Goal: Understand process/instructions: Learn how to perform a task or action

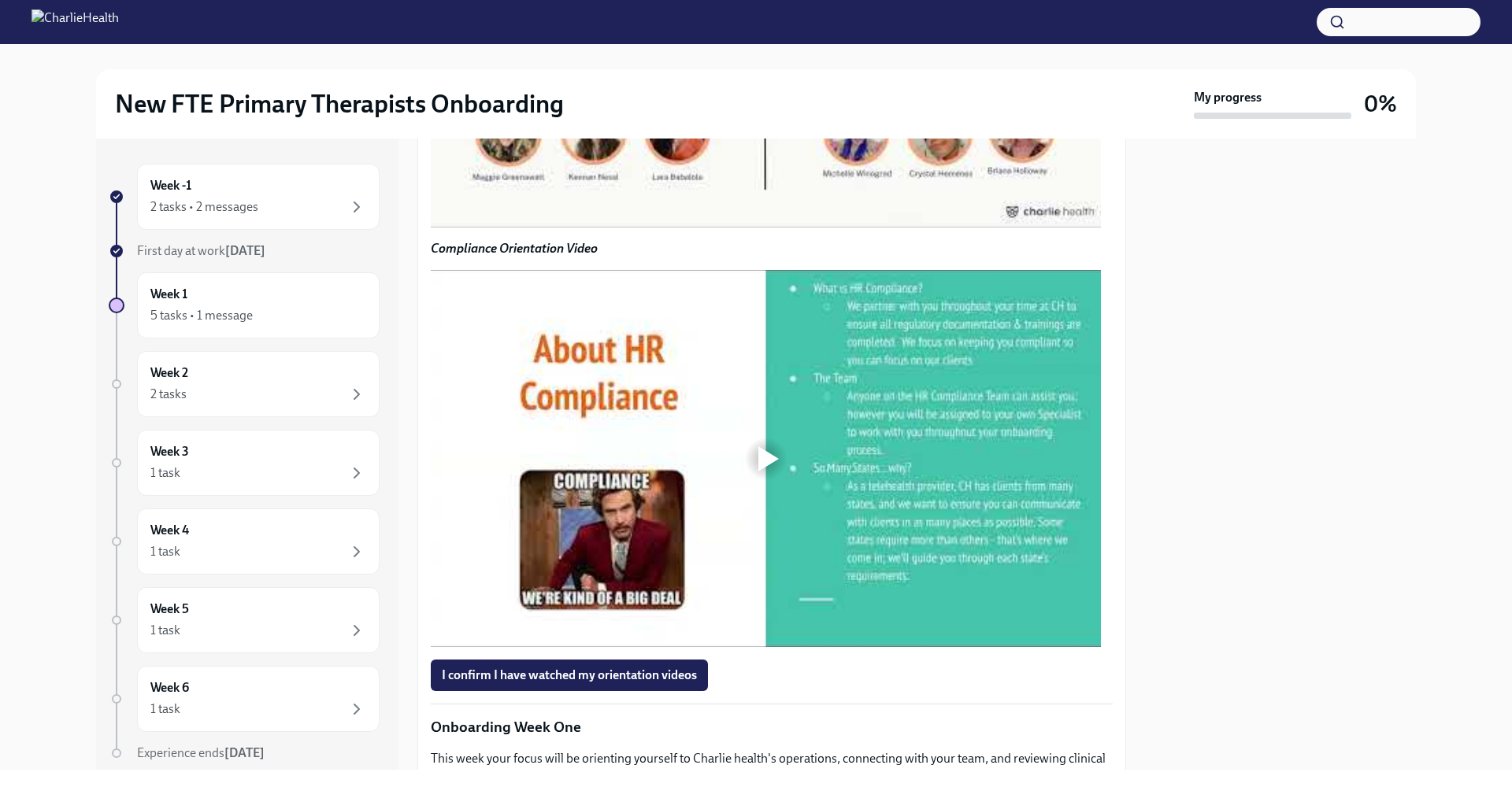
scroll to position [1182, 0]
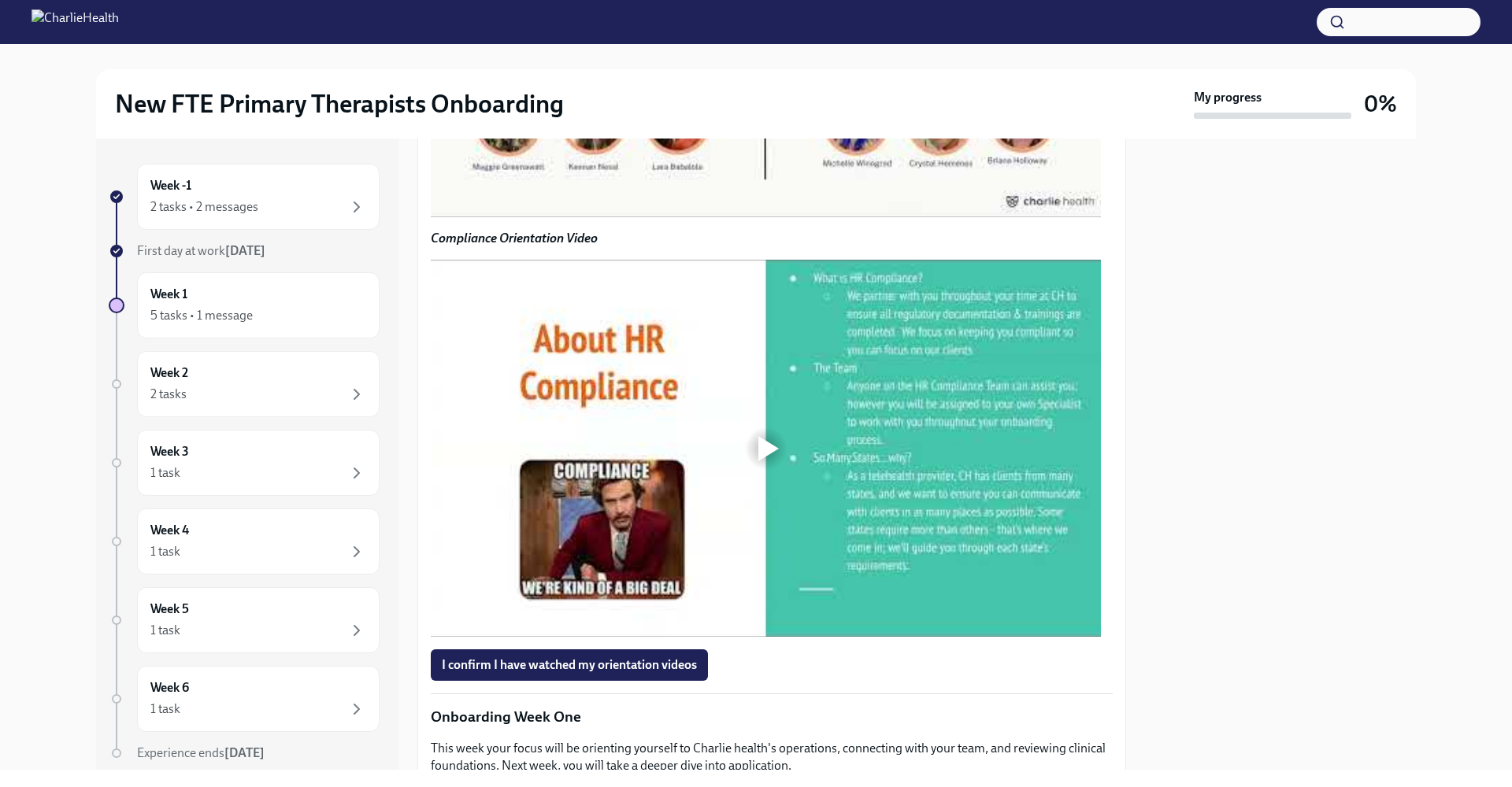
click at [775, 42] on div at bounding box center [768, 29] width 21 height 25
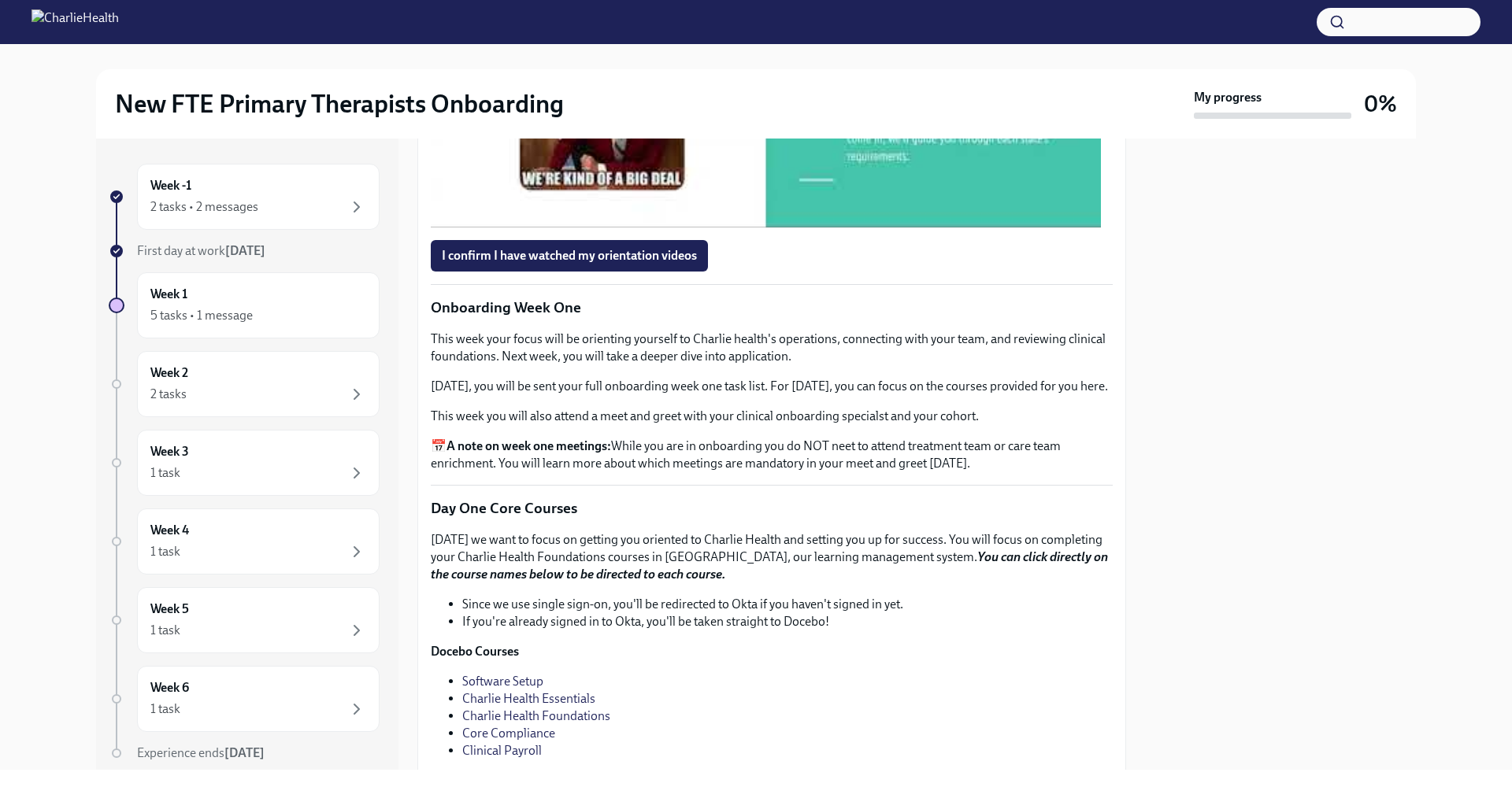
scroll to position [1713, 0]
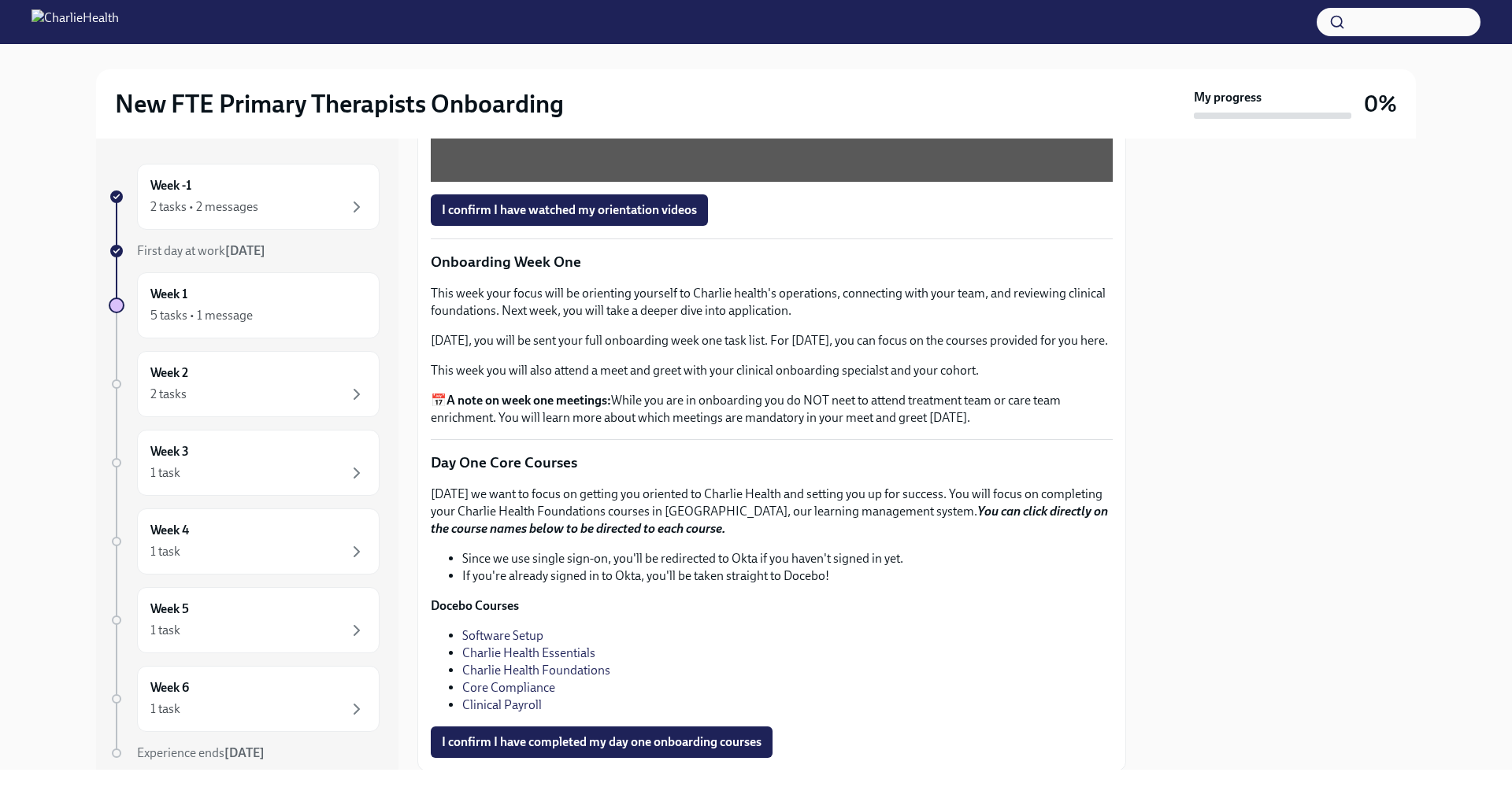
click at [657, 218] on span "I confirm I have watched my orientation videos" at bounding box center [569, 210] width 255 height 16
click at [1206, 441] on div at bounding box center [1280, 454] width 271 height 631
click at [225, 194] on div "Week -1 2 tasks • 2 messages" at bounding box center [258, 197] width 216 height 40
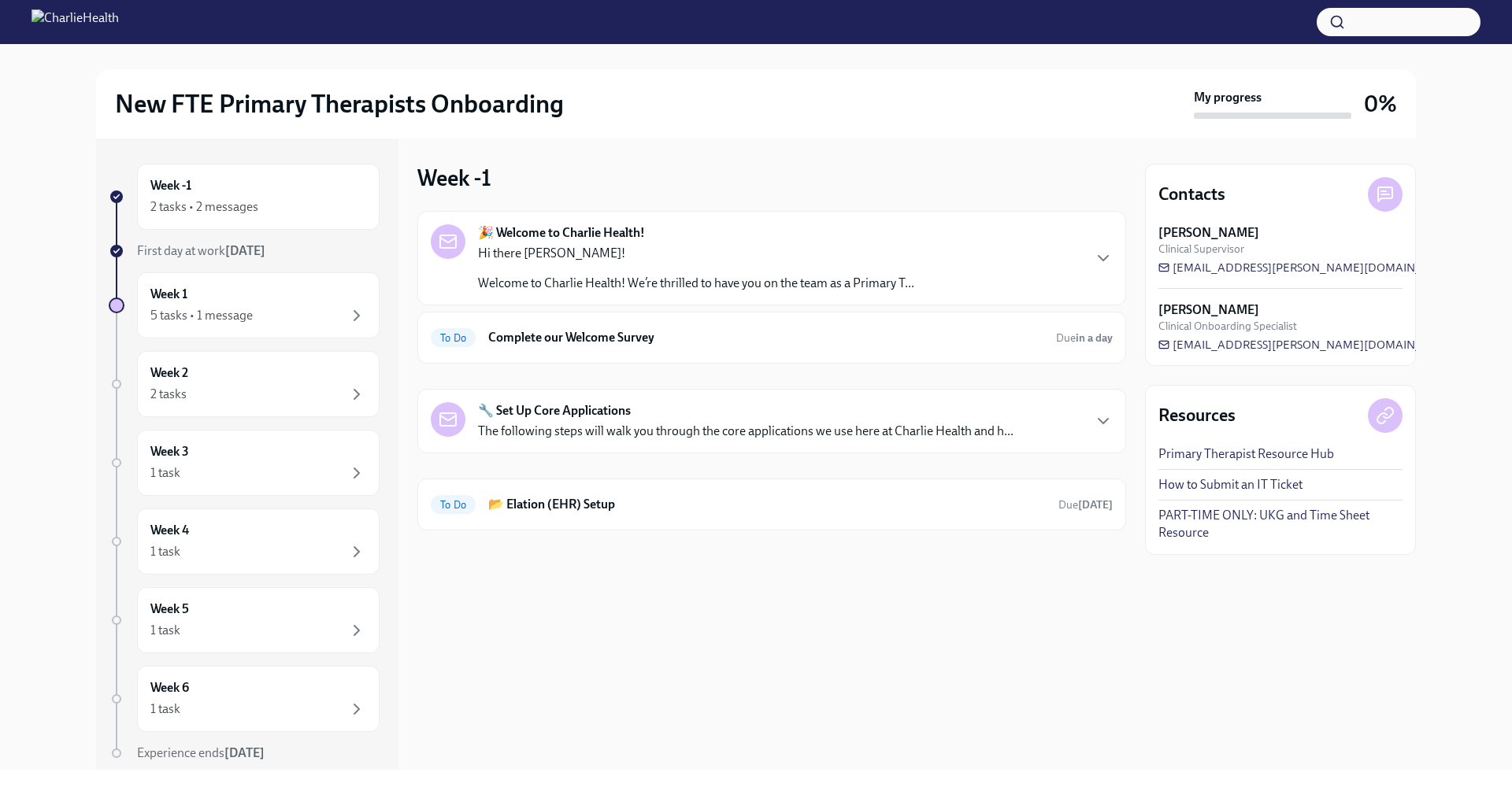
click at [712, 293] on div "🎉 Welcome to Charlie Health! Hi there [PERSON_NAME]! Welcome to Charlie Health!…" at bounding box center [771, 258] width 709 height 94
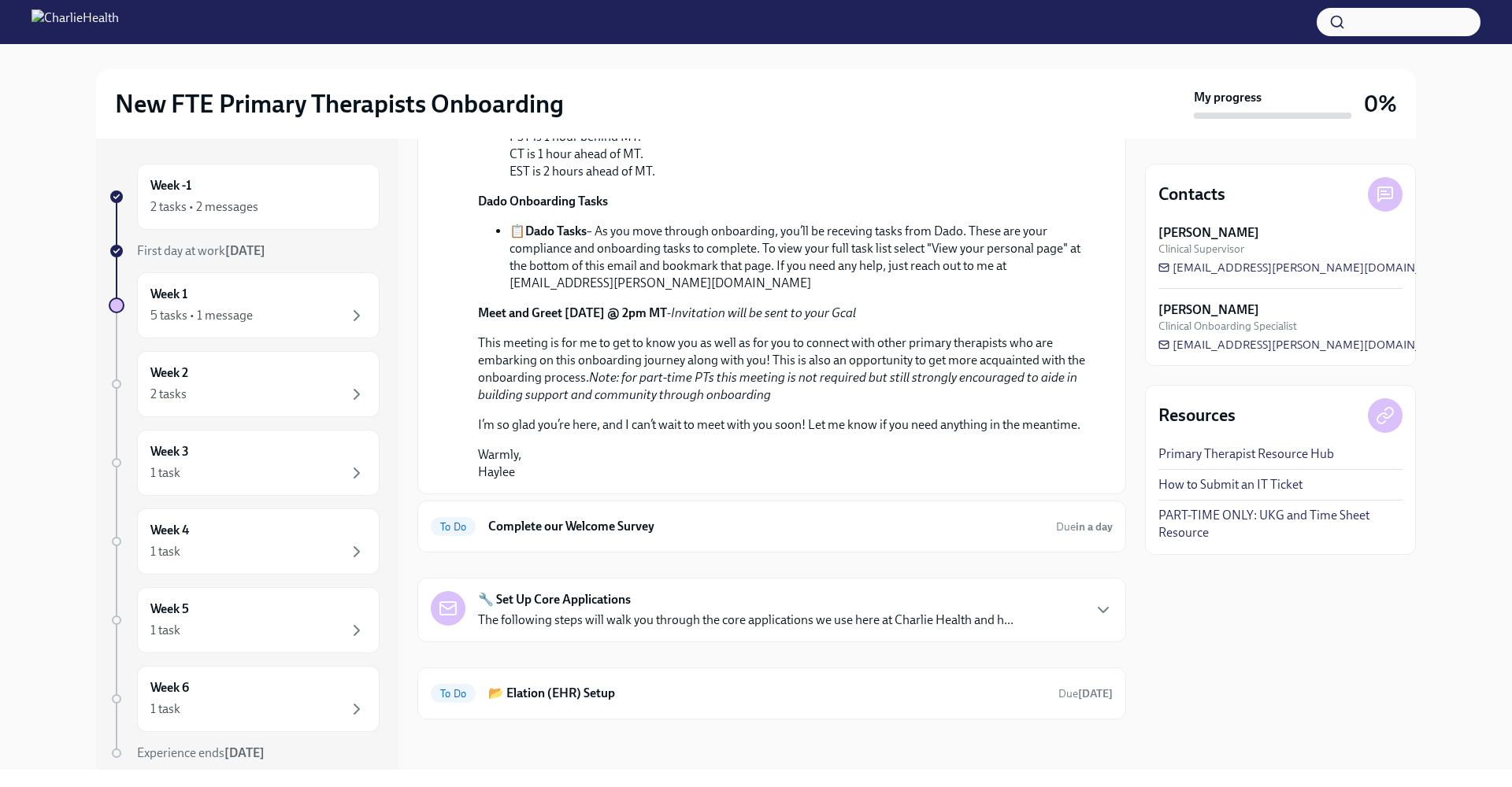
scroll to position [672, 0]
click at [688, 520] on h6 "Complete our Welcome Survey" at bounding box center [766, 527] width 555 height 17
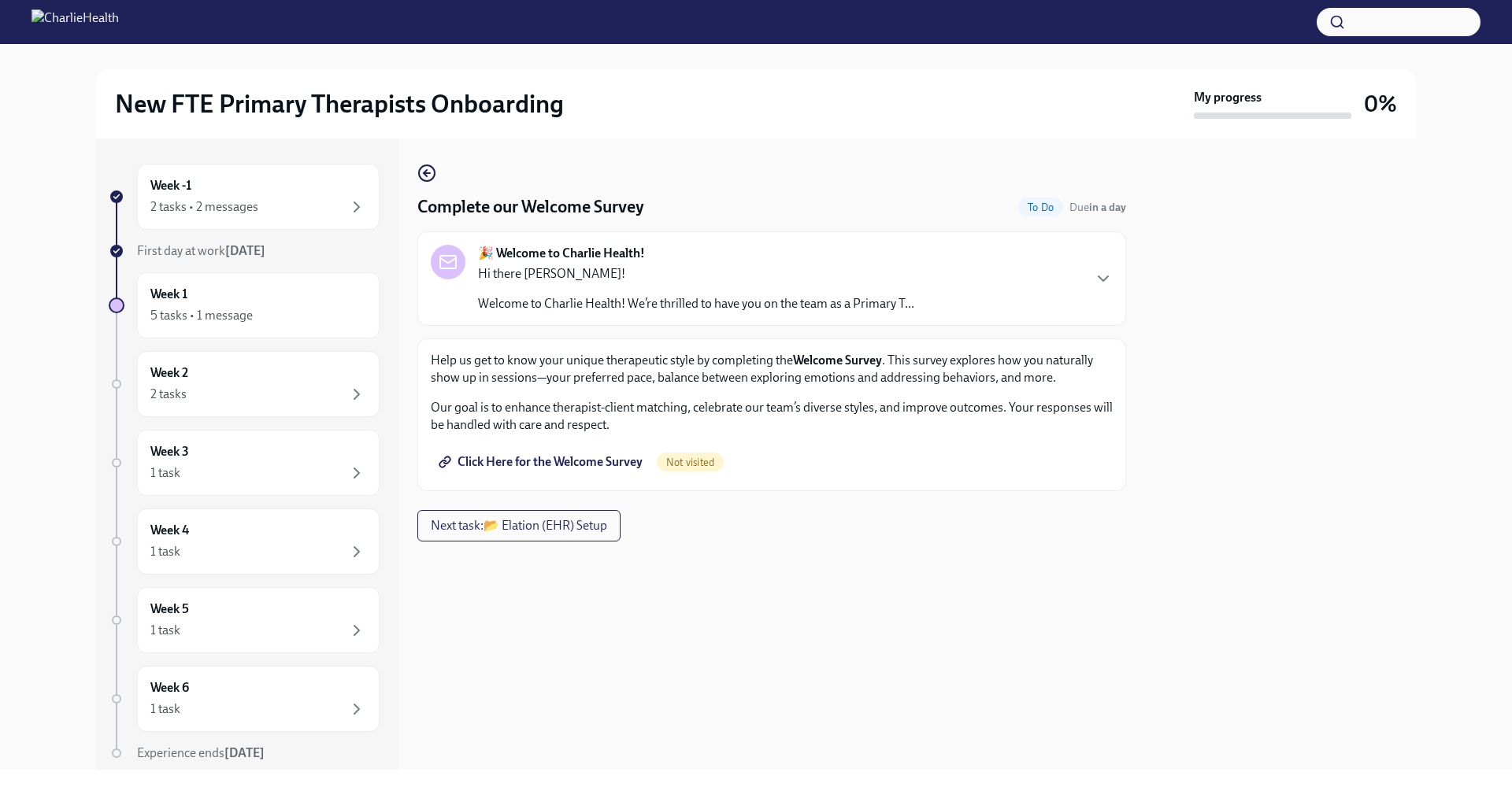
click at [565, 465] on span "Click Here for the Welcome Survey" at bounding box center [542, 462] width 201 height 16
click at [260, 325] on div "5 tasks • 1 message" at bounding box center [258, 317] width 216 height 19
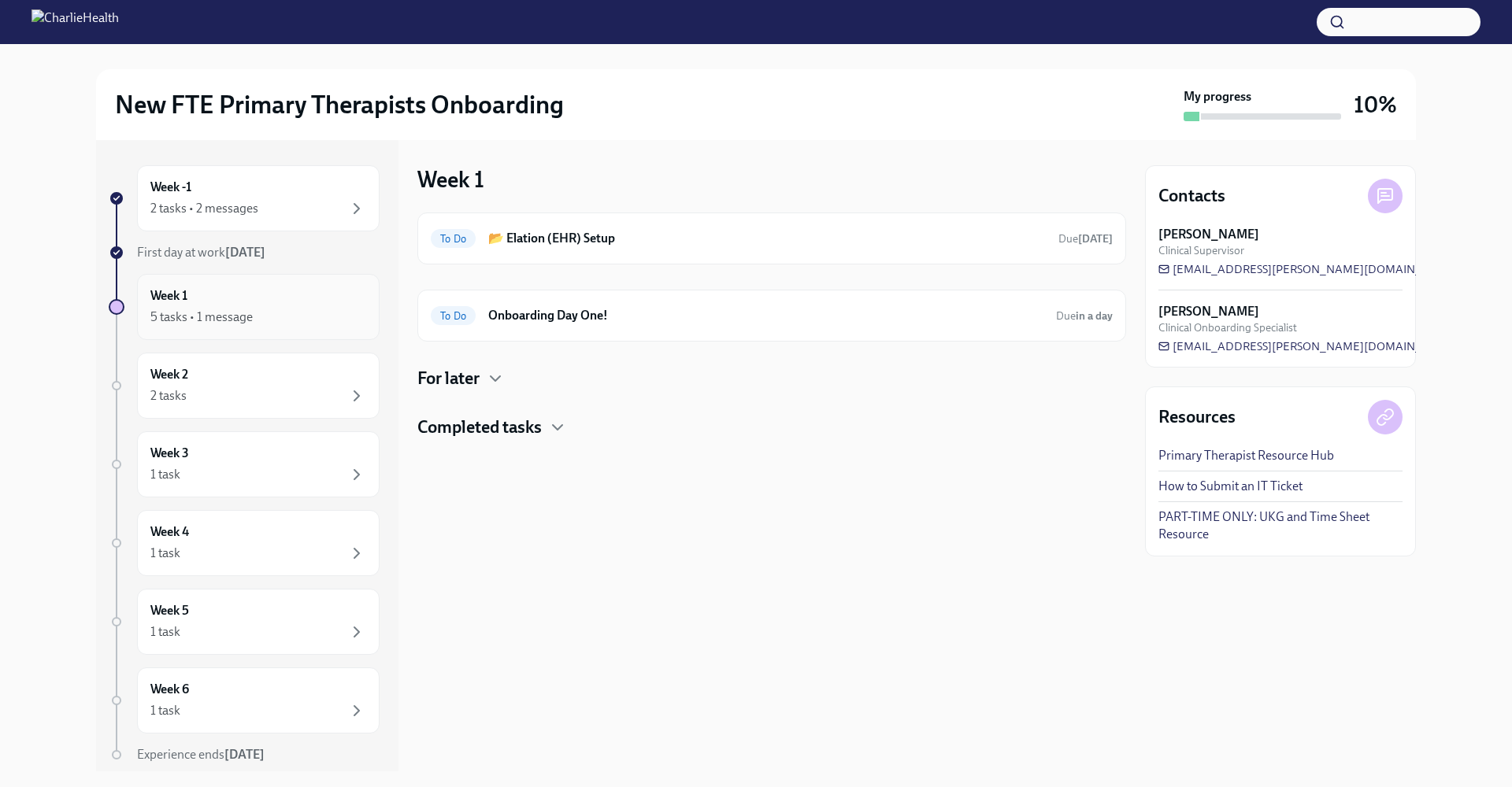
click at [260, 325] on div "5 tasks • 1 message" at bounding box center [258, 317] width 216 height 19
click at [253, 207] on div "2 tasks • 2 messages" at bounding box center [204, 209] width 108 height 17
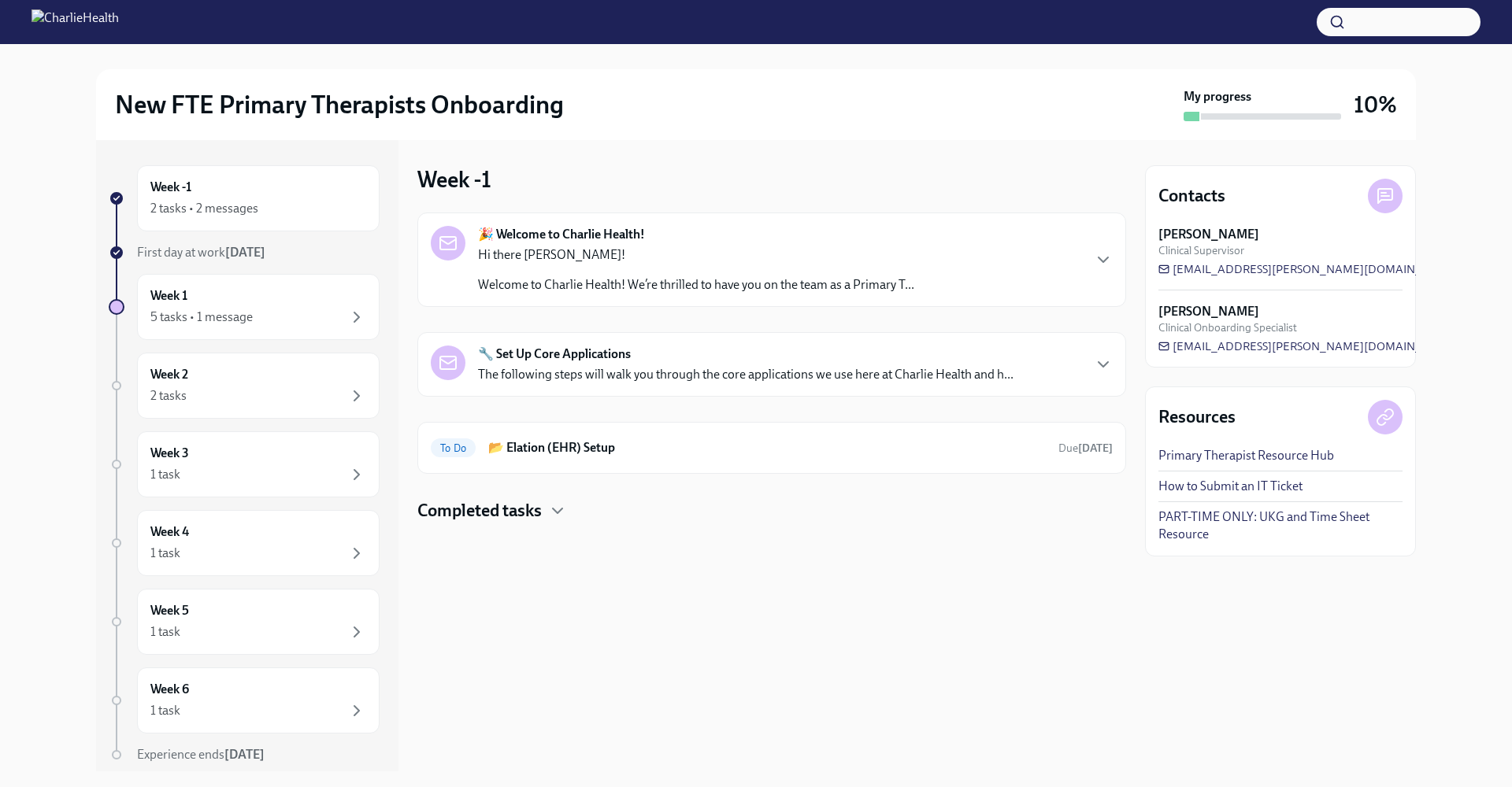
click at [643, 517] on div "Completed tasks" at bounding box center [771, 511] width 709 height 24
click at [553, 512] on icon "button" at bounding box center [558, 511] width 19 height 19
click at [557, 373] on p "The following steps will walk you through the core applications we use here at …" at bounding box center [745, 375] width 536 height 17
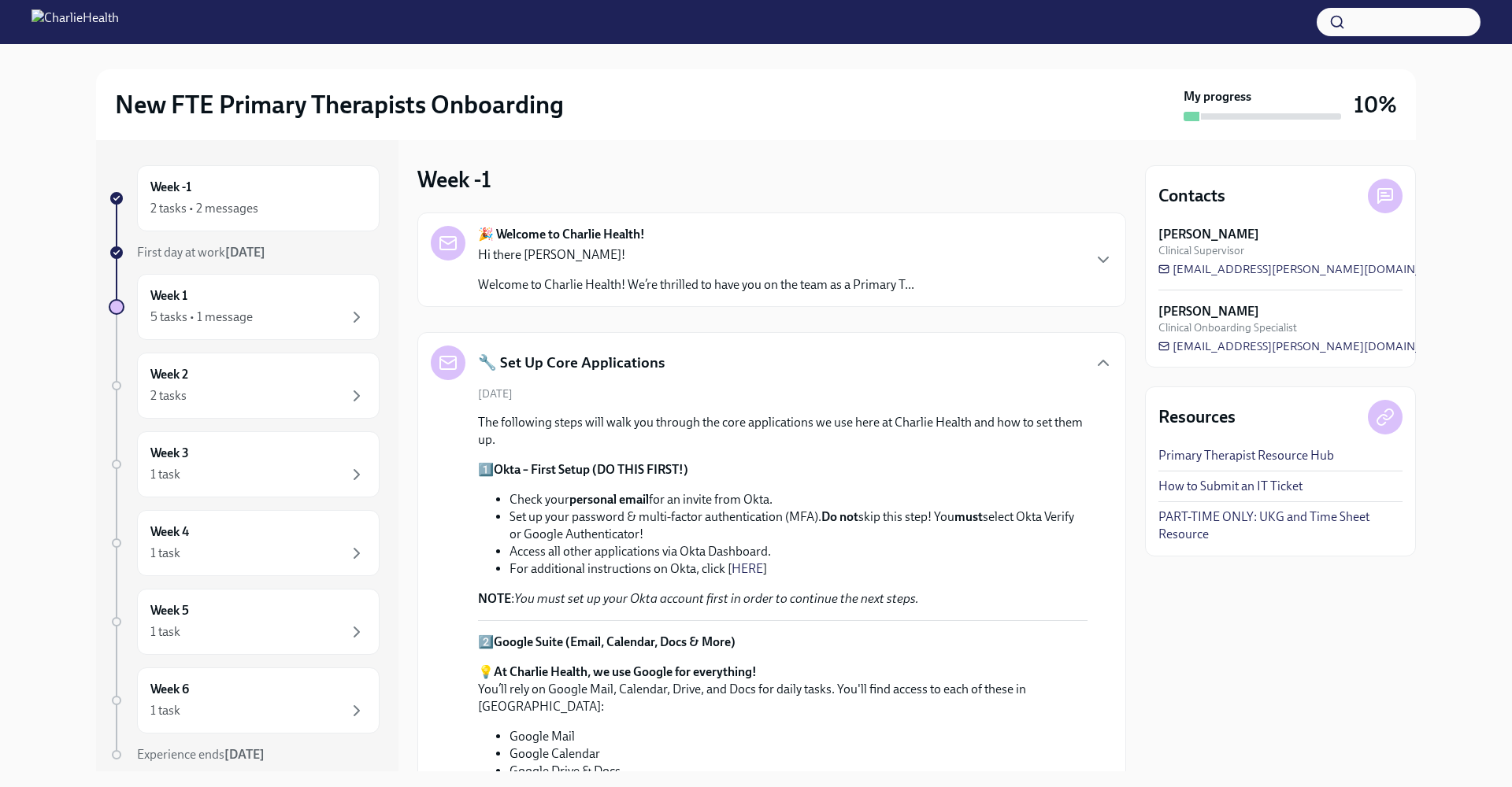
click at [801, 277] on p "Welcome to Charlie Health! We’re thrilled to have you on the team as a Primary …" at bounding box center [695, 285] width 436 height 17
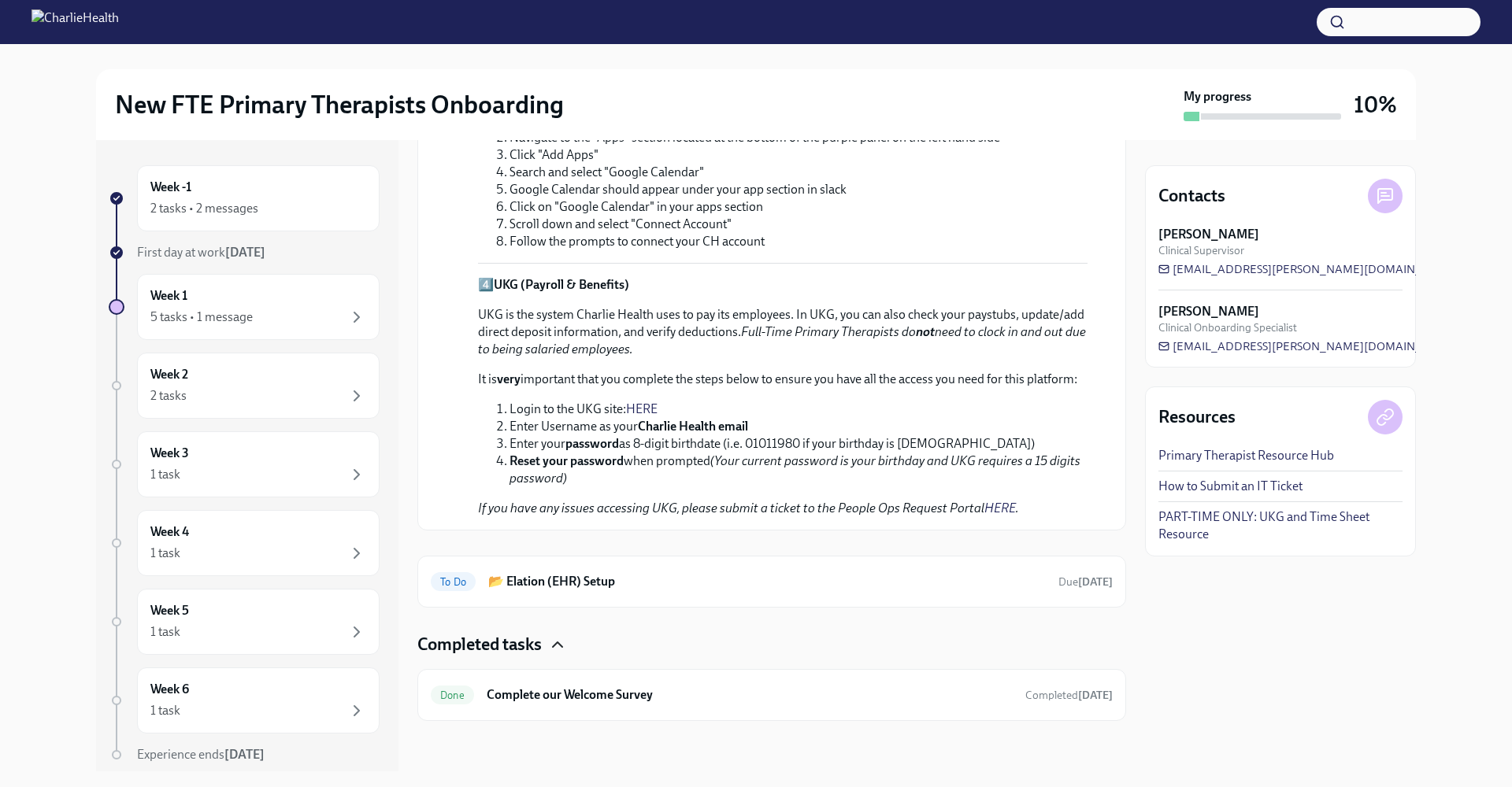
scroll to position [1743, 0]
click at [763, 585] on h6 "📂 Elation (EHR) Setup" at bounding box center [767, 581] width 558 height 17
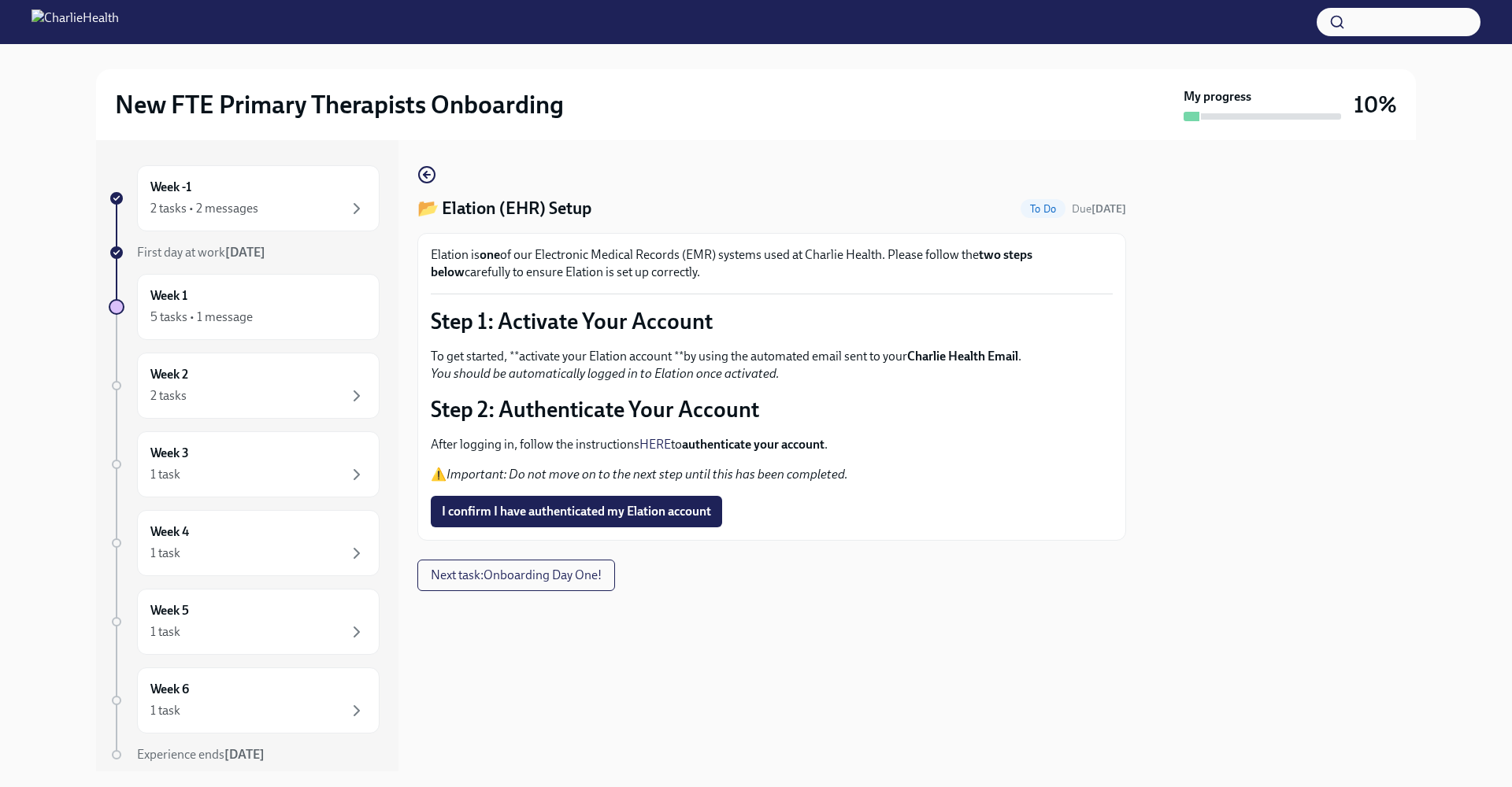
click at [652, 440] on link "HERE" at bounding box center [655, 444] width 32 height 15
click at [508, 586] on button "Next task : Onboarding Day One!" at bounding box center [516, 576] width 198 height 32
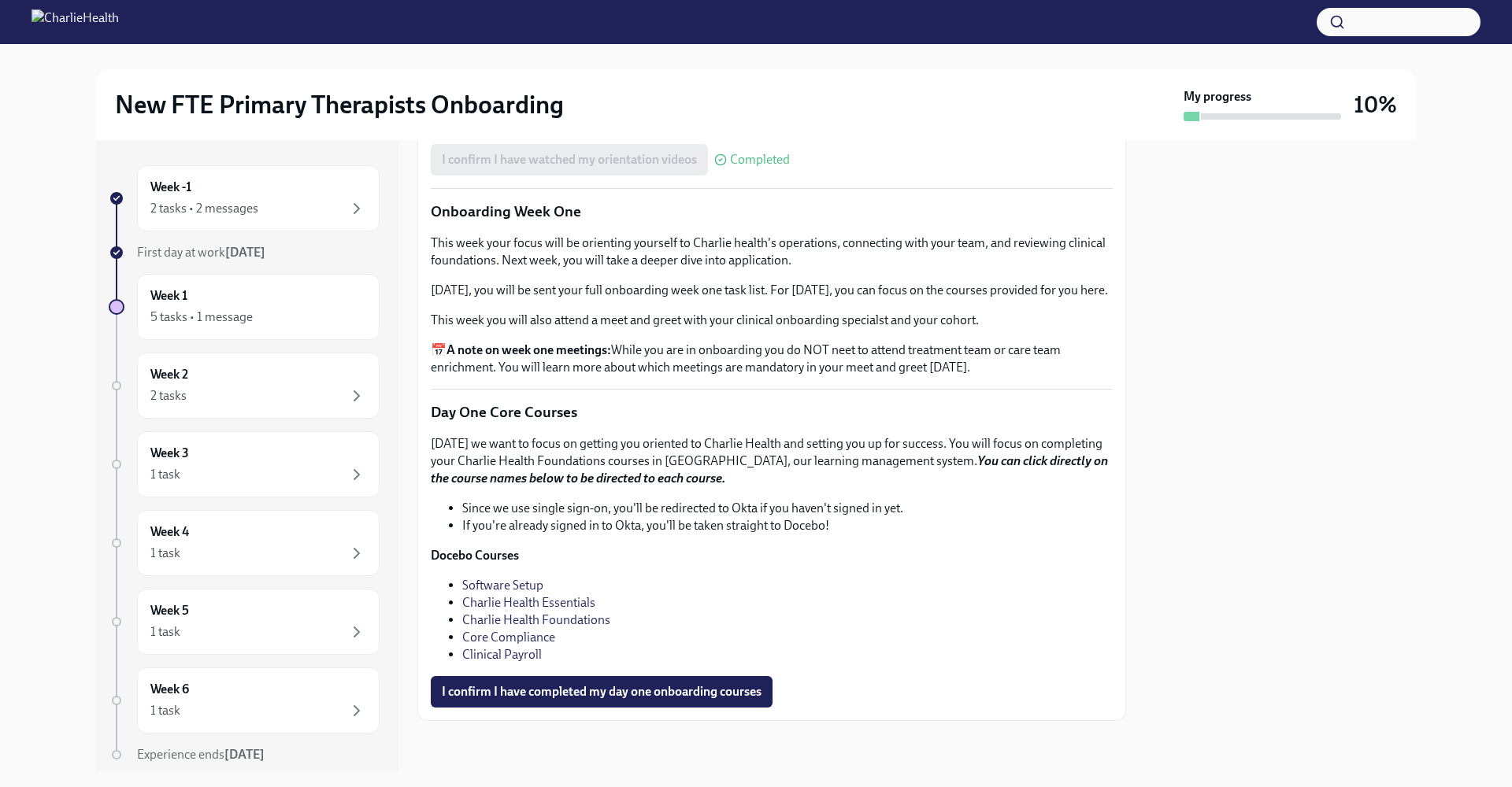
scroll to position [2122, 0]
click at [501, 591] on link "Software Setup" at bounding box center [502, 585] width 81 height 15
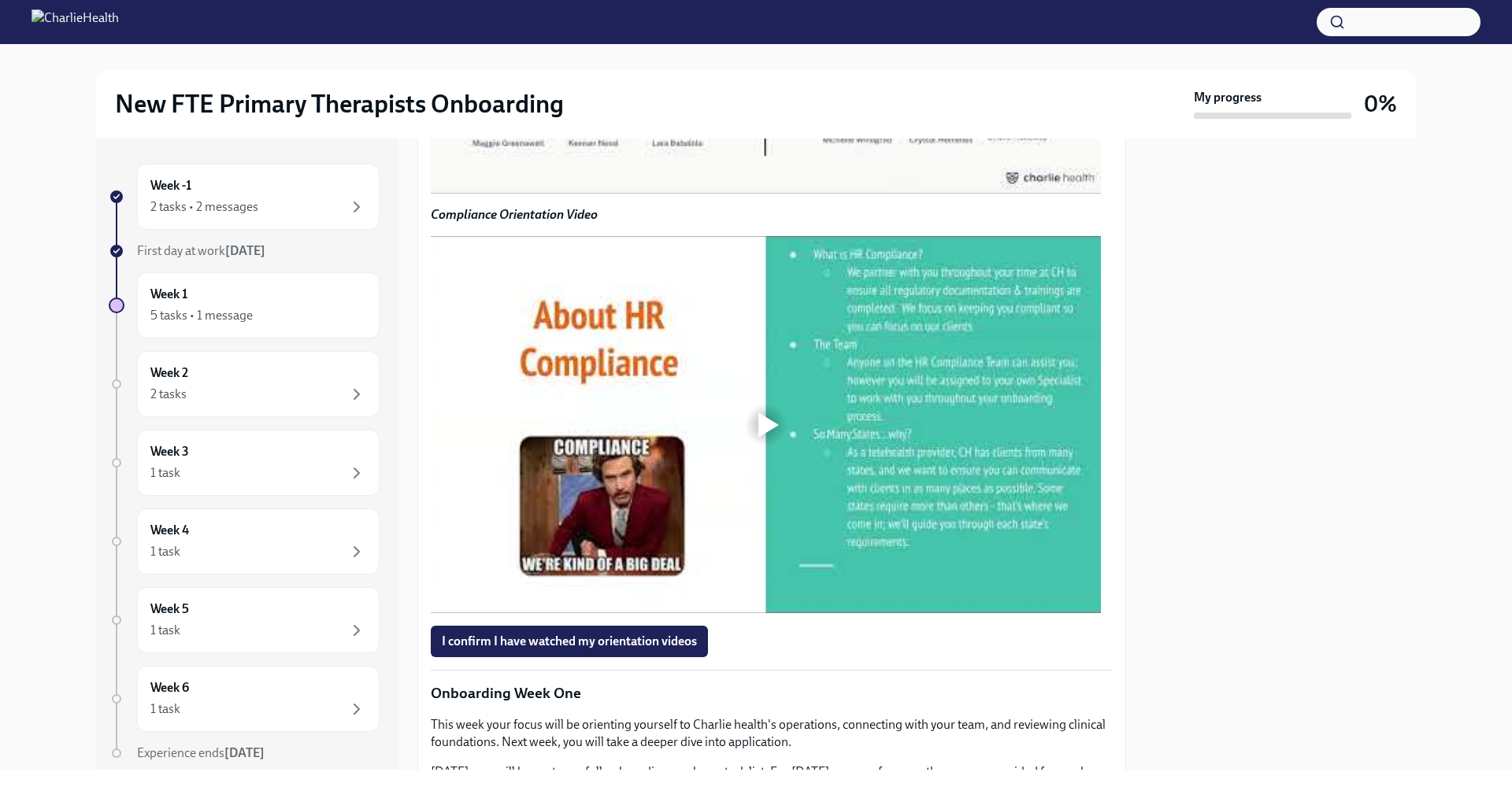
scroll to position [1209, 0]
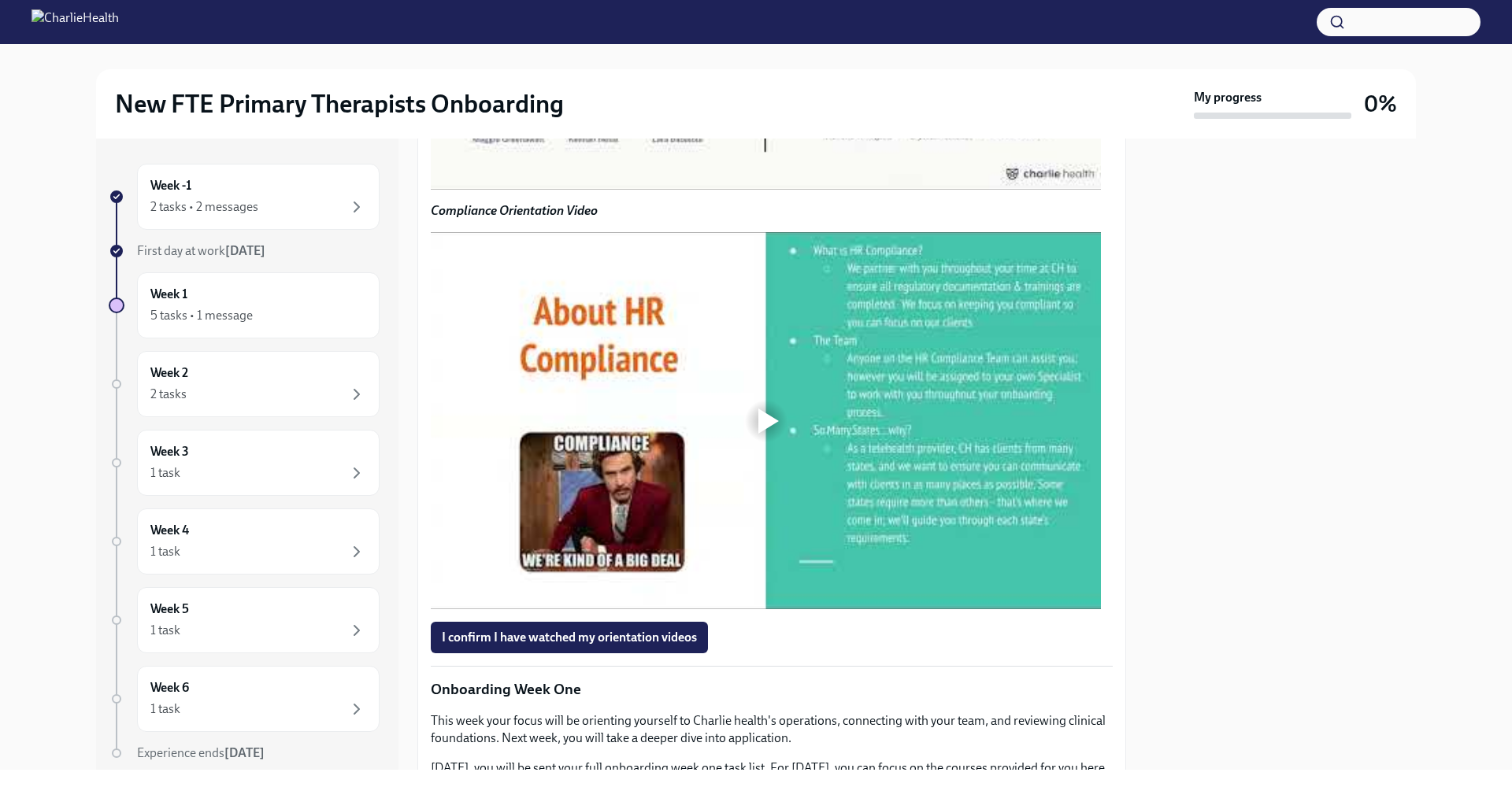
click at [775, 14] on div at bounding box center [768, 2] width 21 height 25
